Goal: Find specific page/section: Find specific page/section

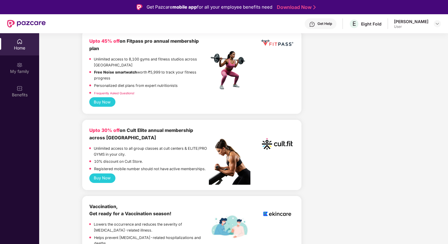
scroll to position [269, 0]
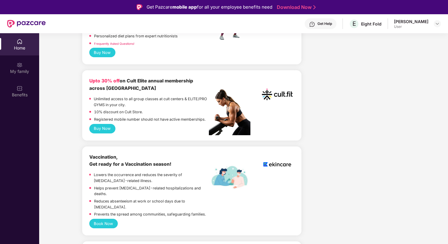
scroll to position [337, 0]
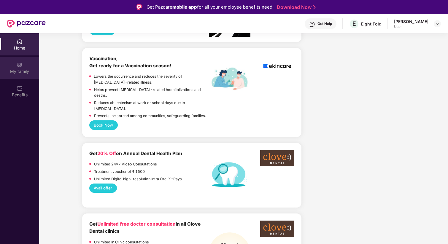
click at [21, 75] on div "My family" at bounding box center [19, 68] width 39 height 22
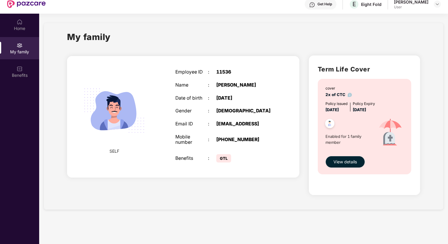
scroll to position [33, 0]
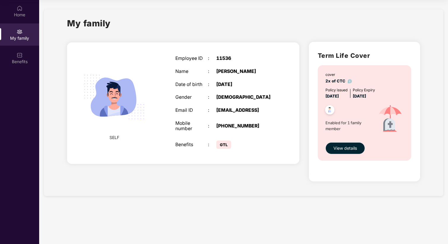
click at [348, 146] on span "View details" at bounding box center [344, 148] width 23 height 7
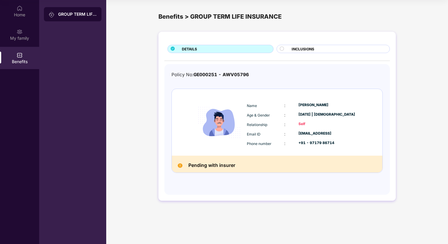
click at [313, 45] on div "INCLUSIONS" at bounding box center [333, 49] width 114 height 8
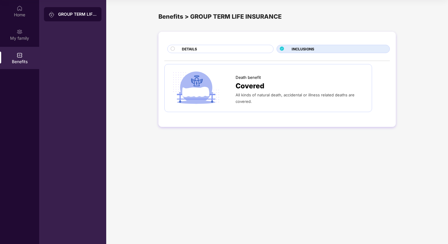
click at [231, 46] on div "DETAILS" at bounding box center [220, 49] width 106 height 8
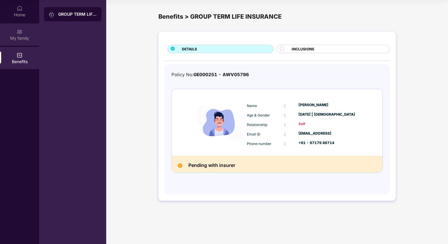
click at [16, 35] on div "My family" at bounding box center [19, 38] width 39 height 6
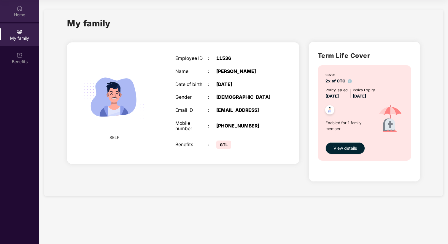
click at [20, 8] on img at bounding box center [20, 8] width 6 height 6
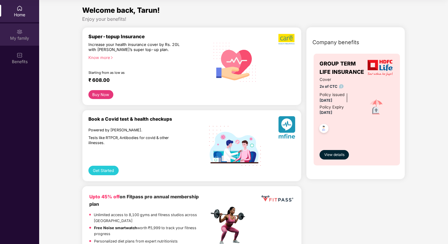
click at [22, 31] on img at bounding box center [20, 32] width 6 height 6
